Goal: Information Seeking & Learning: Understand process/instructions

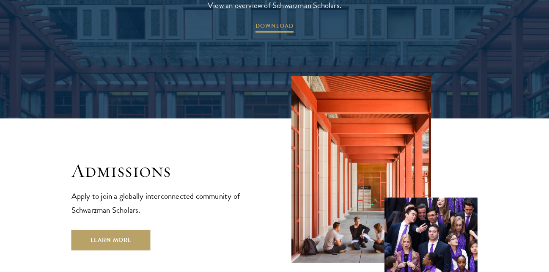
scroll to position [1315, 0]
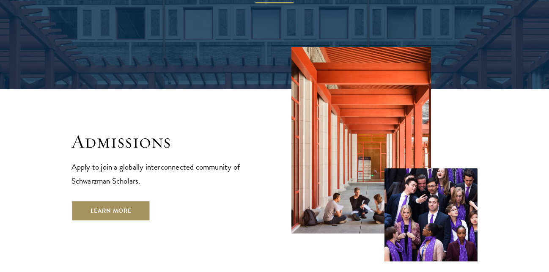
click at [131, 200] on link "Learn More" at bounding box center [110, 210] width 79 height 20
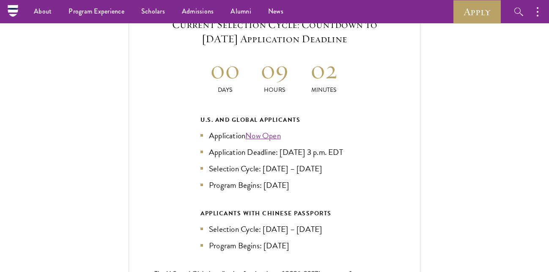
scroll to position [1768, 0]
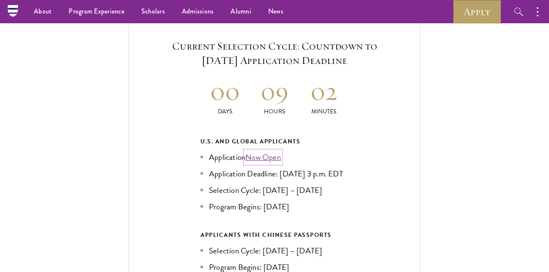
click at [254, 151] on link "Now Open" at bounding box center [263, 157] width 36 height 12
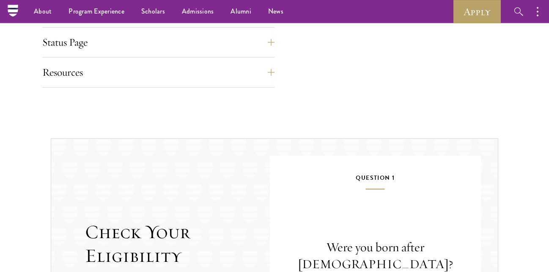
scroll to position [755, 0]
click at [216, 71] on button "Resources" at bounding box center [165, 73] width 232 height 20
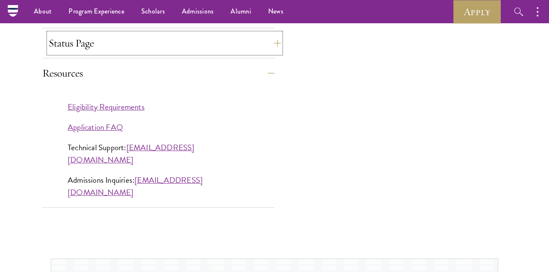
click at [231, 47] on button "Status Page" at bounding box center [165, 43] width 232 height 20
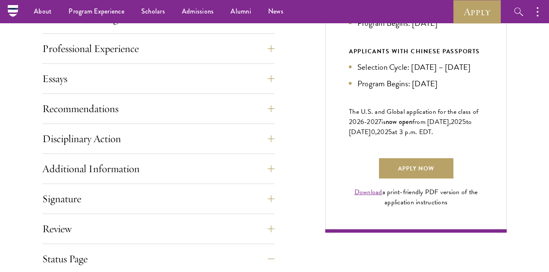
scroll to position [517, 0]
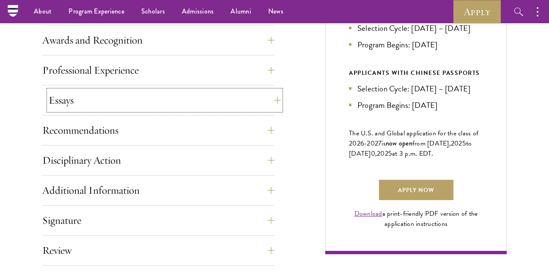
click at [236, 109] on button "Essays" at bounding box center [165, 100] width 232 height 20
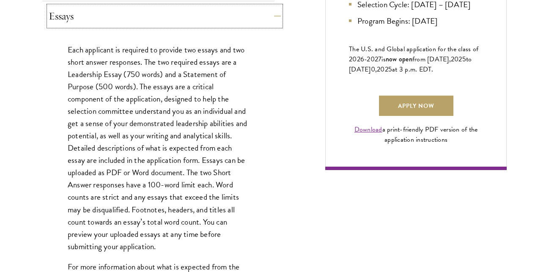
scroll to position [604, 0]
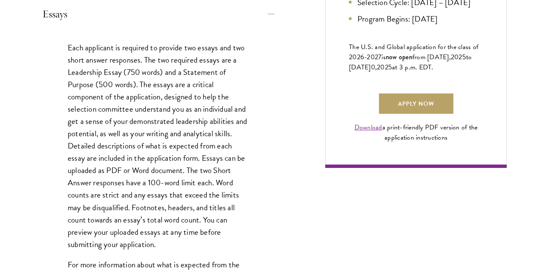
click at [282, 81] on div "Application Home Page The online application form must be completed in English.…" at bounding box center [274, 138] width 464 height 801
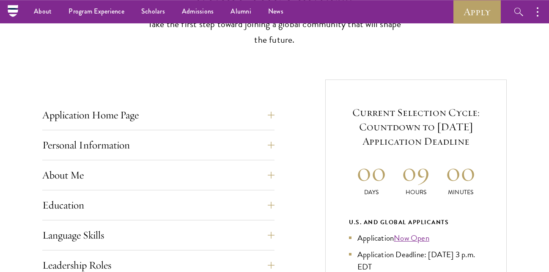
scroll to position [259, 0]
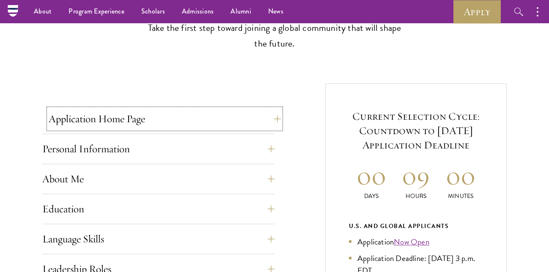
click at [157, 126] on button "Application Home Page" at bounding box center [165, 119] width 232 height 20
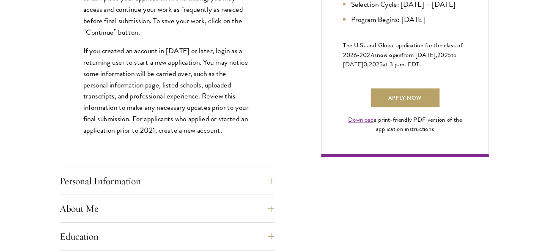
scroll to position [604, 0]
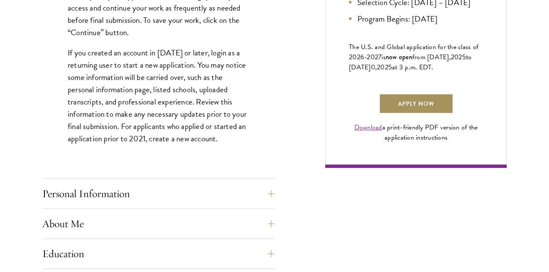
click at [410, 114] on link "Apply Now" at bounding box center [416, 103] width 74 height 20
